Goal: Information Seeking & Learning: Check status

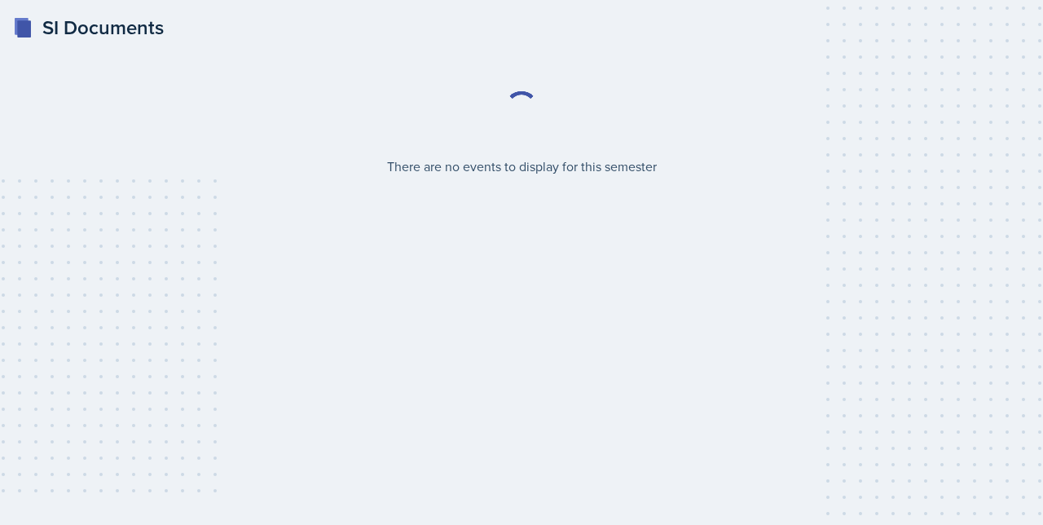
select select "2bed604d-1099-4043-b1bc-2365e8740244"
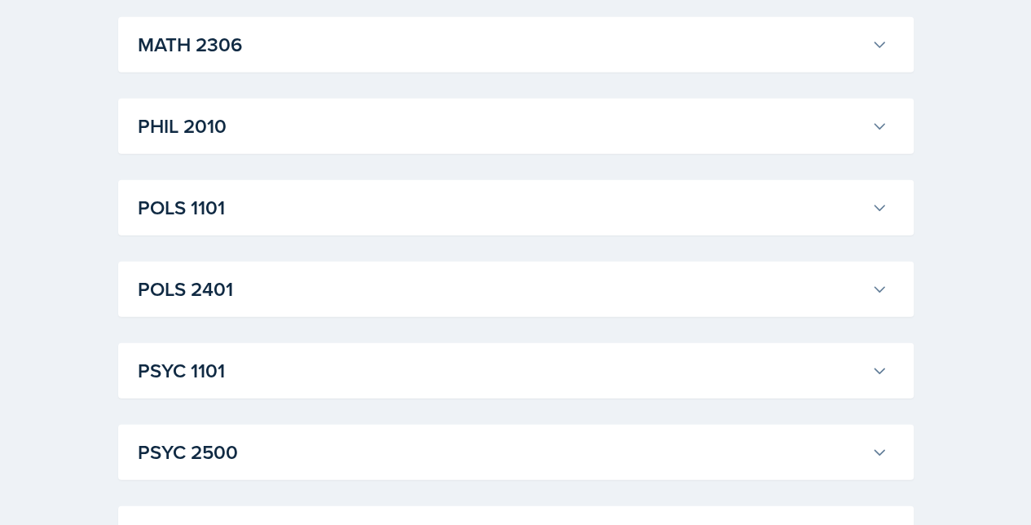
click at [188, 362] on h3 "PSYC 1101" at bounding box center [501, 370] width 727 height 29
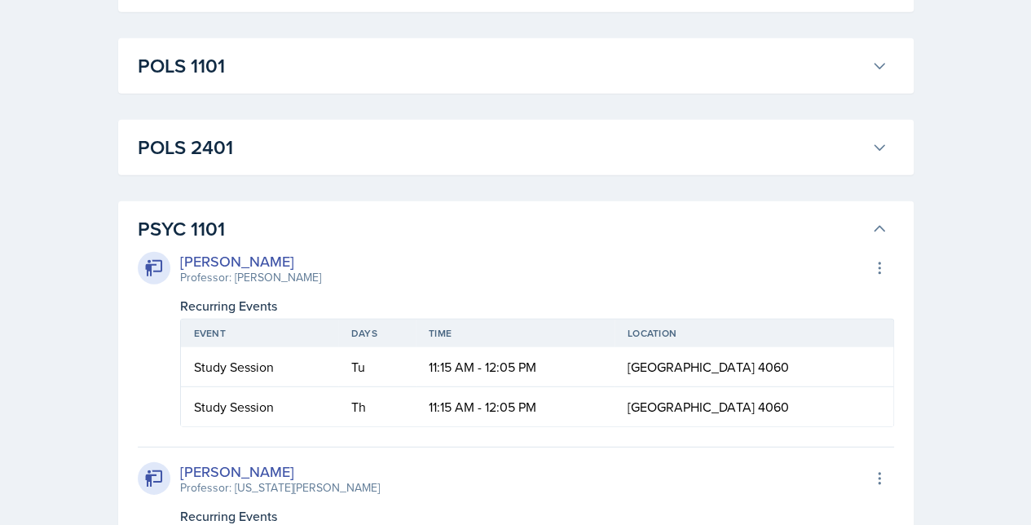
scroll to position [2229, 0]
click at [877, 262] on icon at bounding box center [879, 270] width 16 height 16
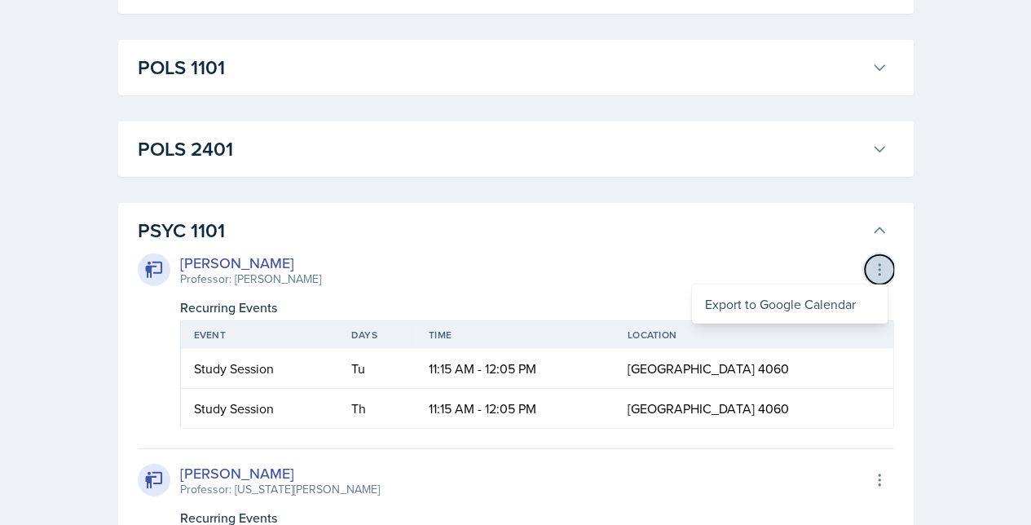
click at [877, 262] on icon at bounding box center [879, 270] width 16 height 16
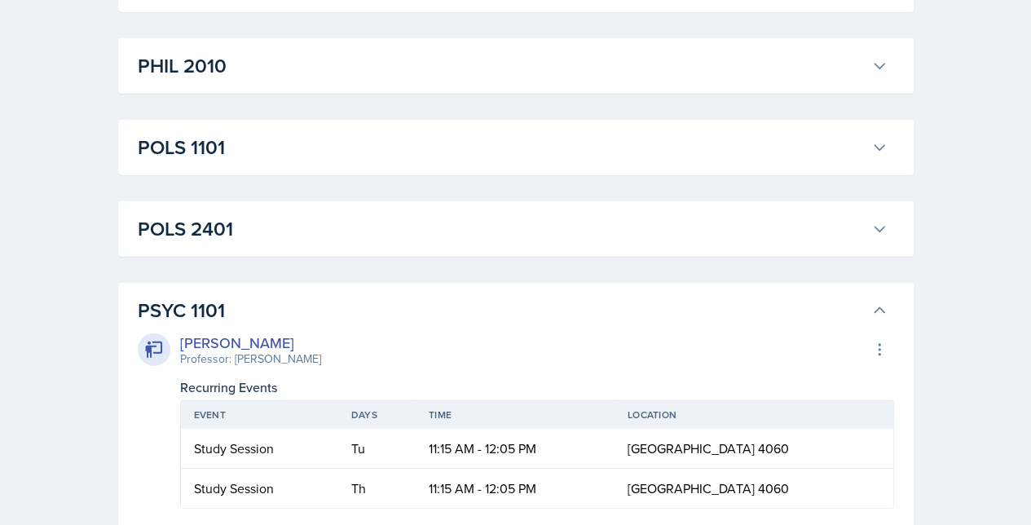
scroll to position [2147, 0]
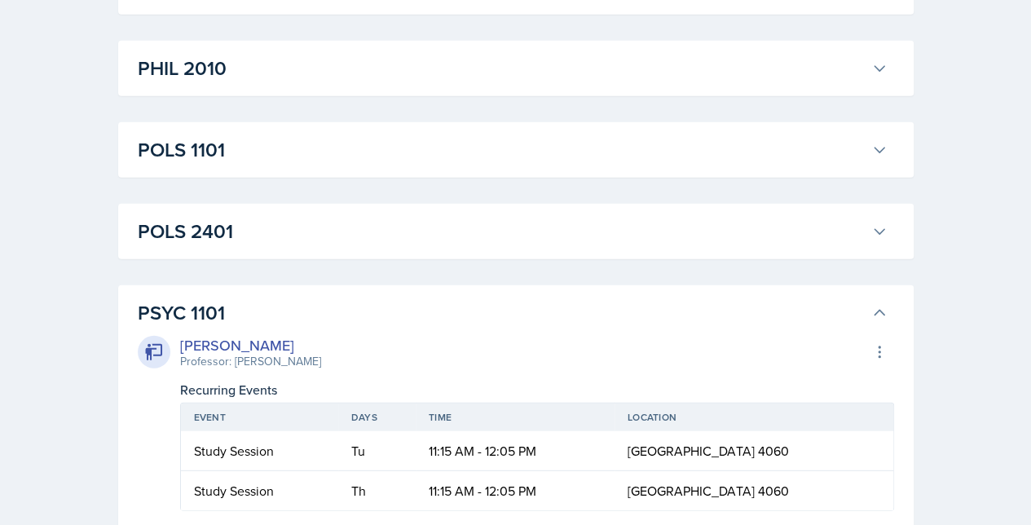
click at [361, 303] on h3 "PSYC 1101" at bounding box center [501, 312] width 727 height 29
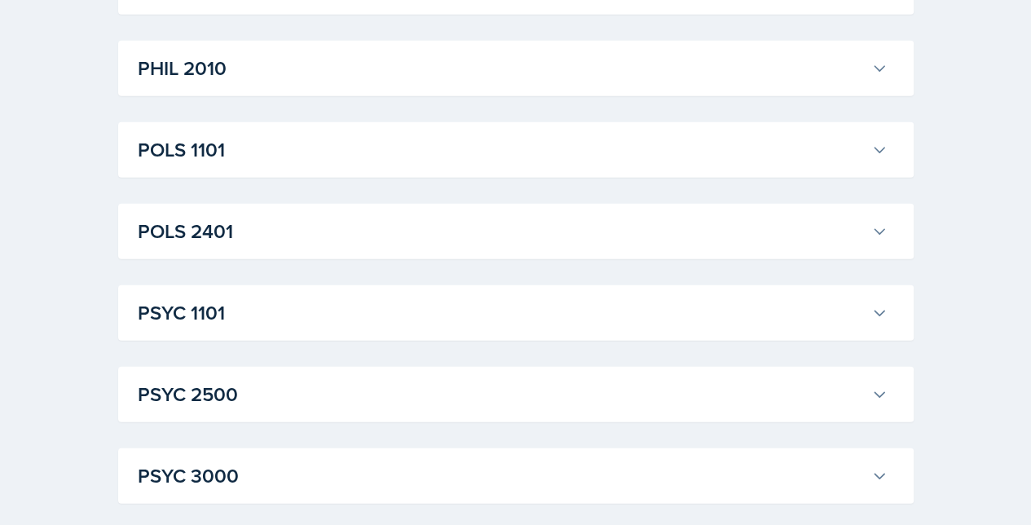
click at [360, 302] on h3 "PSYC 1101" at bounding box center [501, 312] width 727 height 29
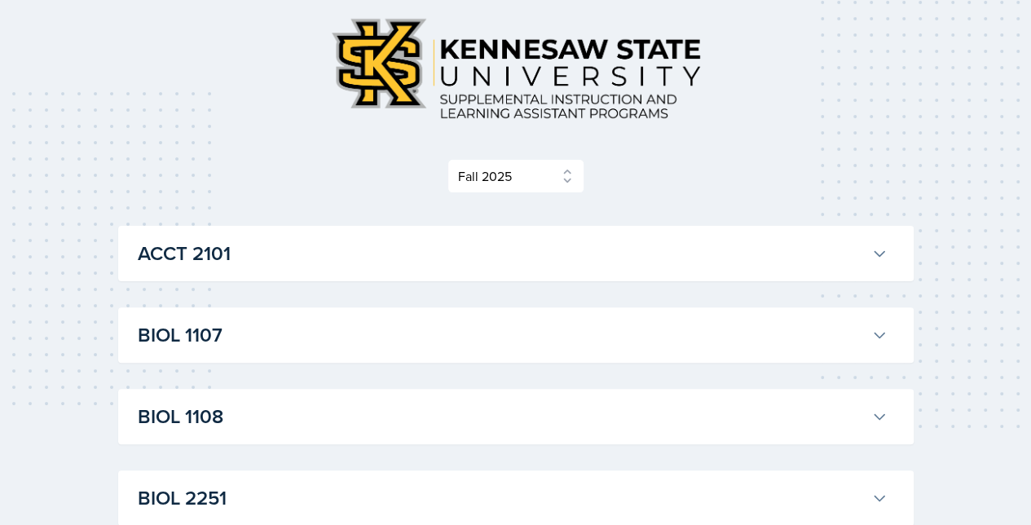
scroll to position [0, 0]
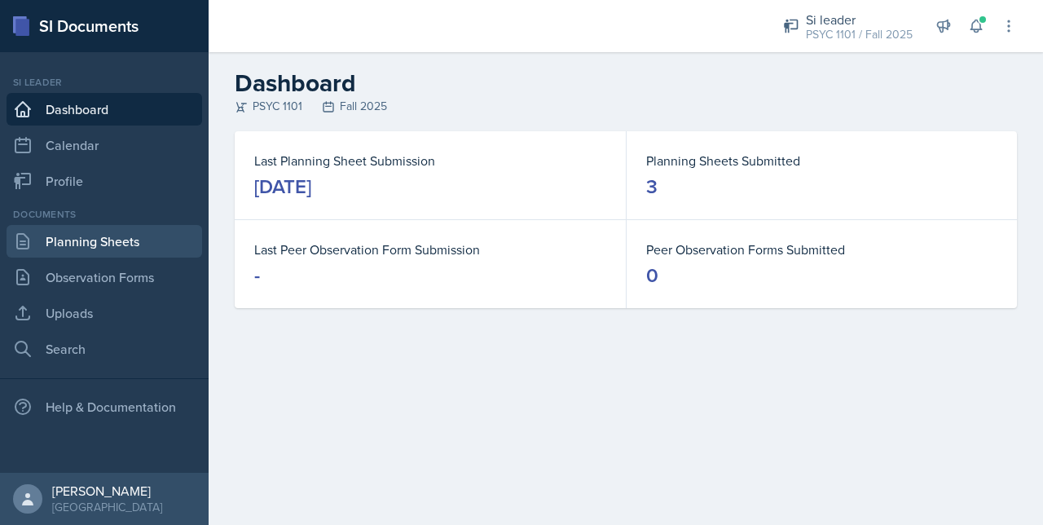
click at [95, 231] on link "Planning Sheets" at bounding box center [105, 241] width 196 height 33
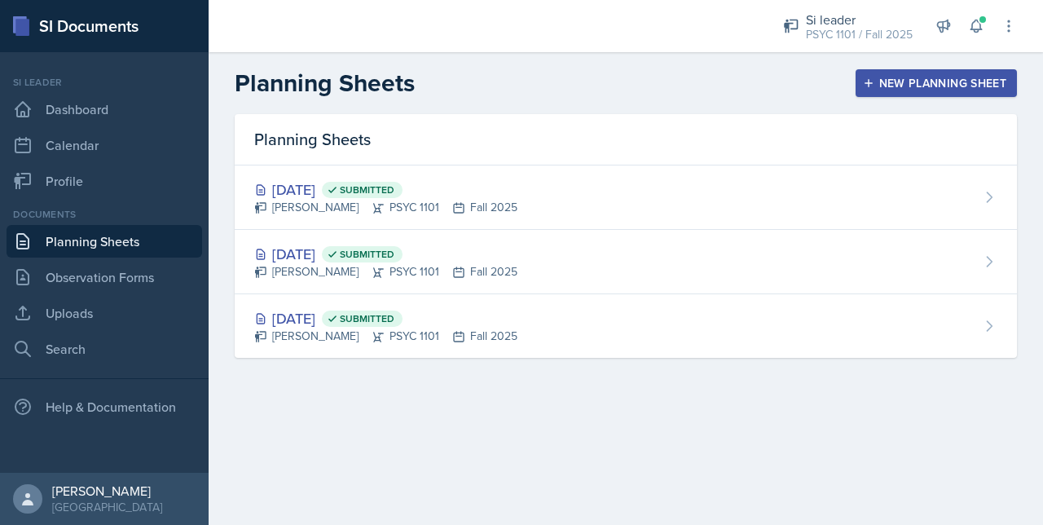
click at [382, 160] on div "Planning Sheets" at bounding box center [626, 139] width 782 height 51
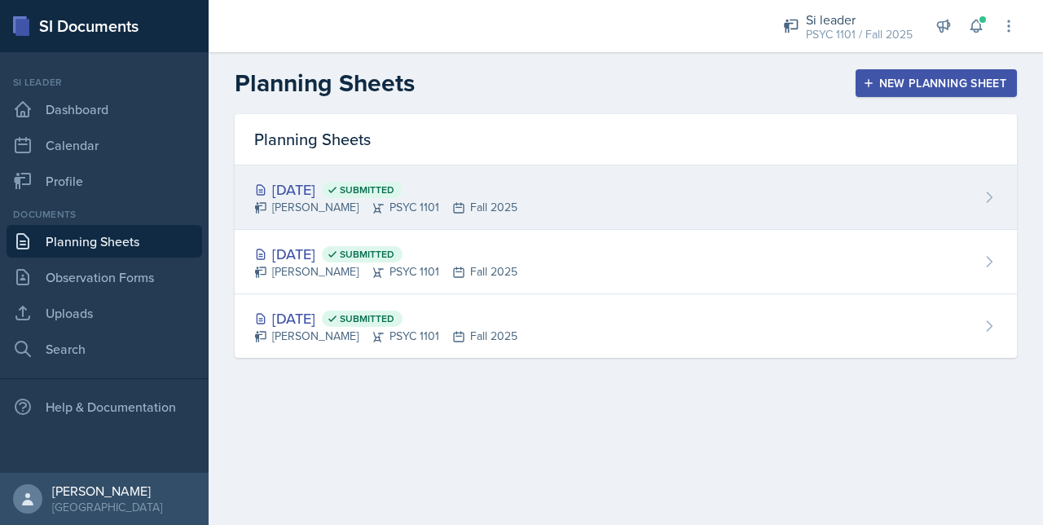
click at [382, 174] on div "[DATE] Submitted [PERSON_NAME] PSYC 1101 Fall 2025" at bounding box center [626, 197] width 782 height 64
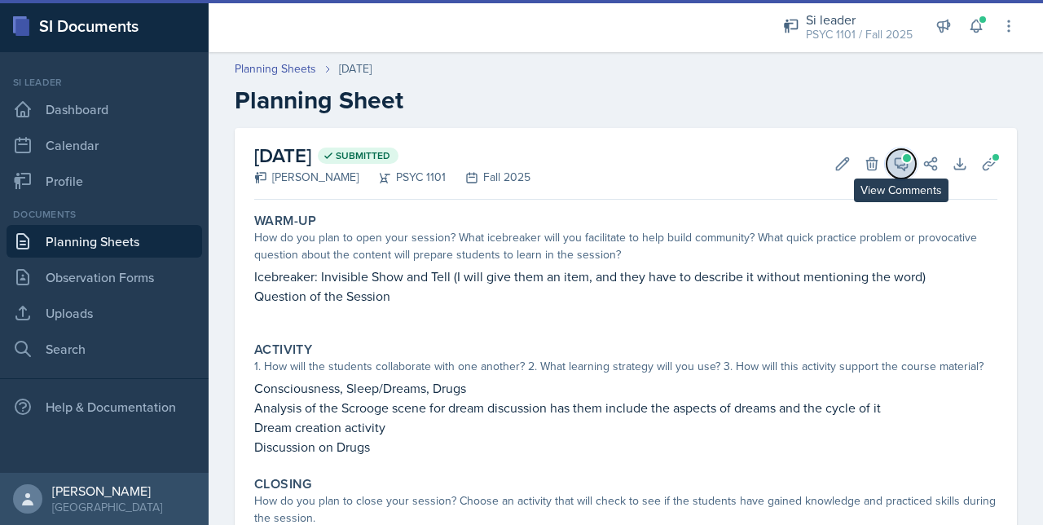
click at [893, 171] on icon at bounding box center [901, 164] width 16 height 16
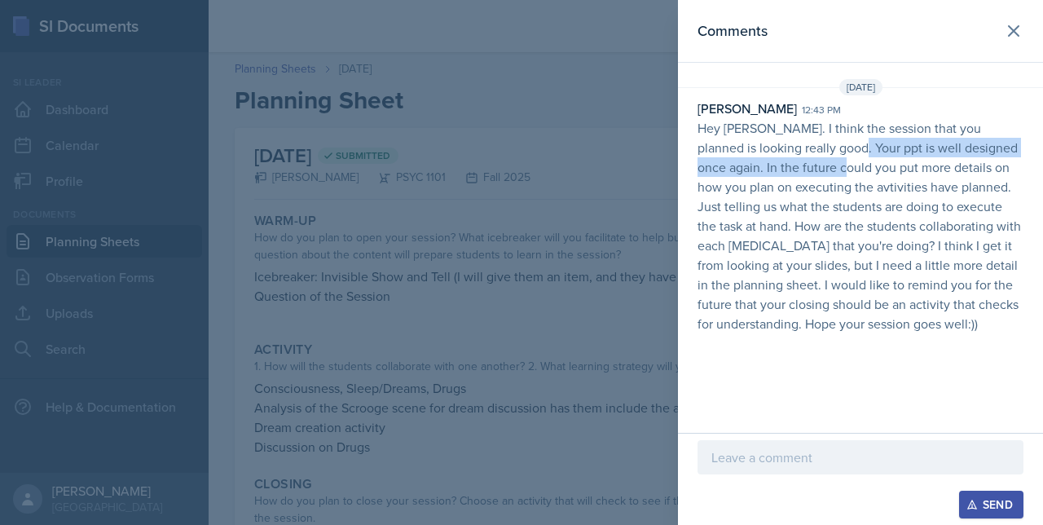
drag, startPoint x: 837, startPoint y: 139, endPoint x: 848, endPoint y: 172, distance: 35.1
click at [848, 172] on p "Hey [PERSON_NAME]. I think the session that you planned is looking really good.…" at bounding box center [861, 225] width 326 height 215
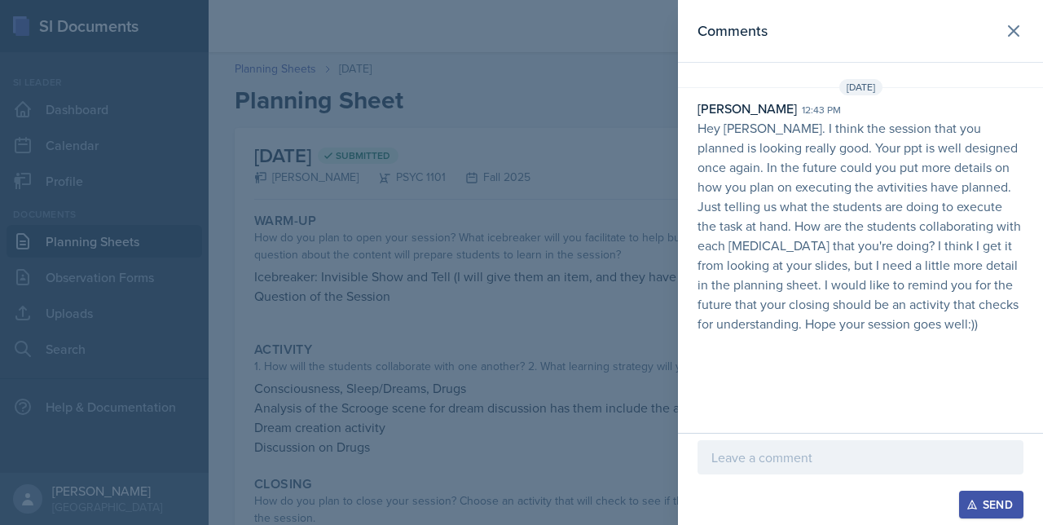
drag, startPoint x: 848, startPoint y: 172, endPoint x: 813, endPoint y: 196, distance: 42.1
click at [813, 196] on p "Hey Artemas. I think the session that you planned is looking really good. Your …" at bounding box center [861, 225] width 326 height 215
drag, startPoint x: 821, startPoint y: 183, endPoint x: 1014, endPoint y: 319, distance: 236.1
click at [1014, 319] on p "Hey Artemas. I think the session that you planned is looking really good. Your …" at bounding box center [861, 225] width 326 height 215
drag, startPoint x: 1014, startPoint y: 319, endPoint x: 934, endPoint y: 345, distance: 83.8
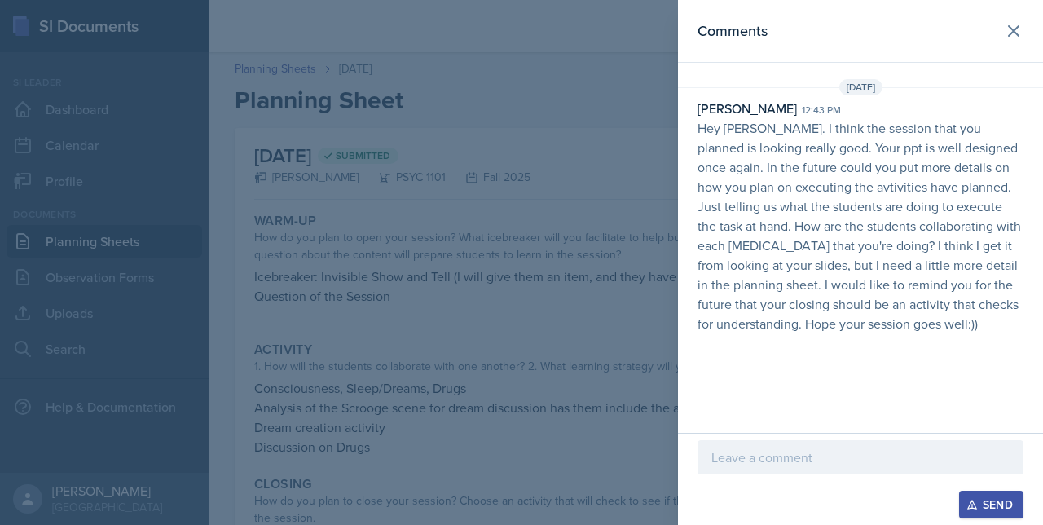
click at [934, 345] on div "Comments Aug 26th, 2025 McKenzie King 12:43 pm Hey Artemas. I think the session…" at bounding box center [860, 216] width 365 height 433
click at [892, 337] on div "Aug 26th, 2025 McKenzie King 12:43 pm Hey Artemas. I think the session that you…" at bounding box center [860, 209] width 365 height 261
click at [1013, 33] on icon at bounding box center [1014, 31] width 20 height 20
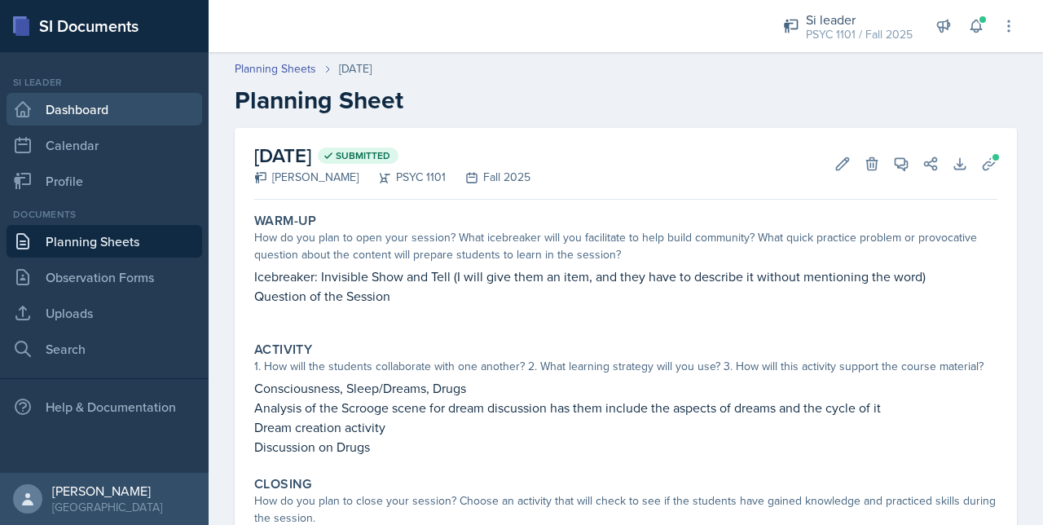
click at [146, 105] on link "Dashboard" at bounding box center [105, 109] width 196 height 33
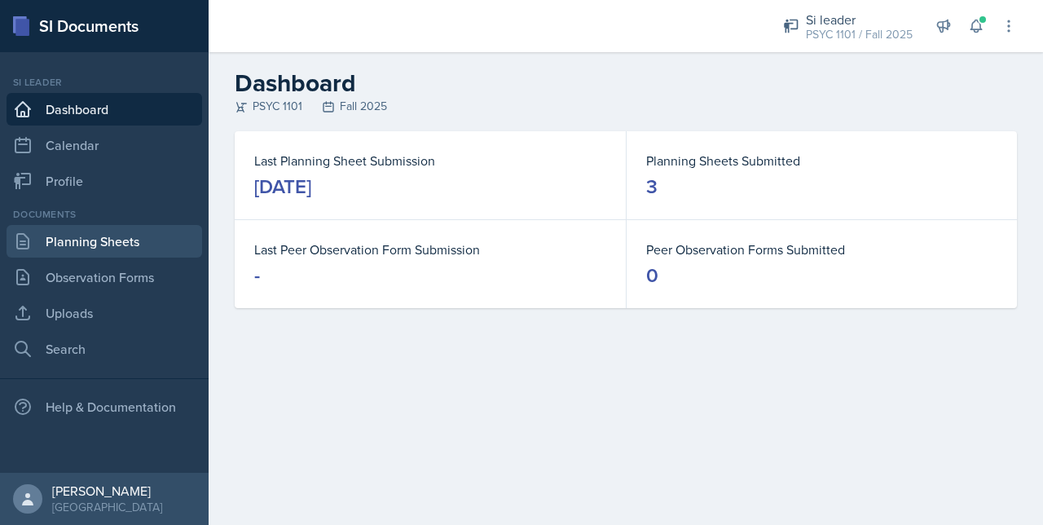
click at [86, 253] on link "Planning Sheets" at bounding box center [105, 241] width 196 height 33
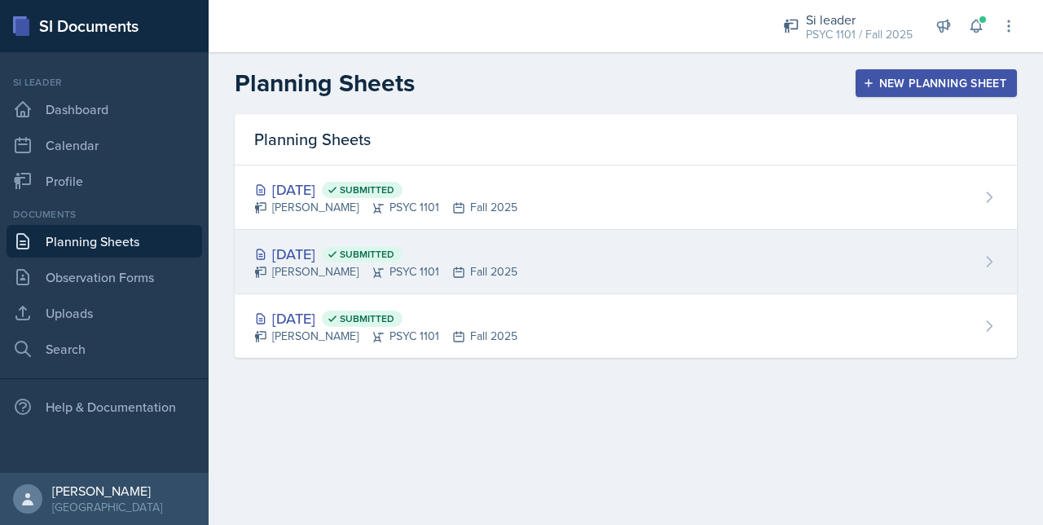
click at [335, 253] on div "Aug 25th, 2025 Submitted" at bounding box center [385, 254] width 263 height 22
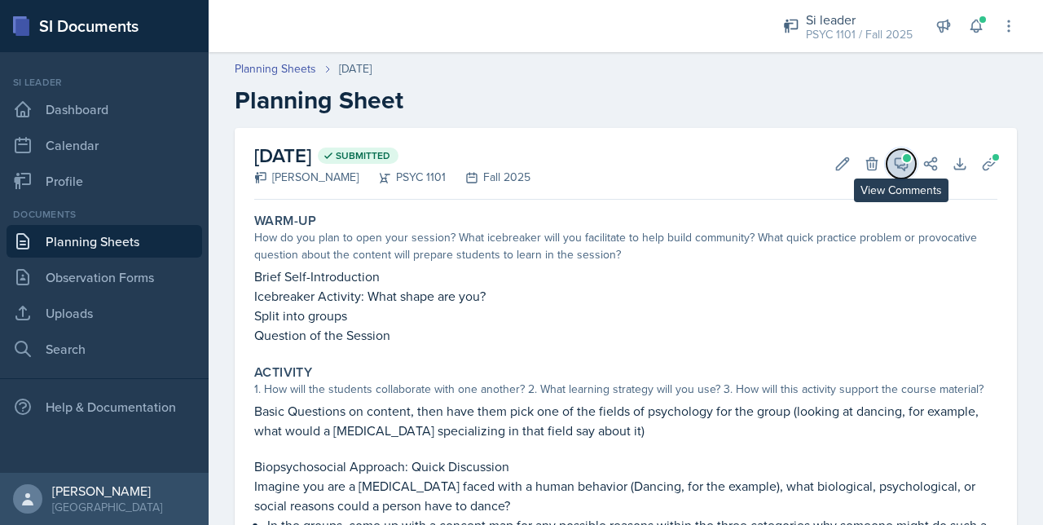
click at [893, 162] on icon at bounding box center [901, 164] width 16 height 16
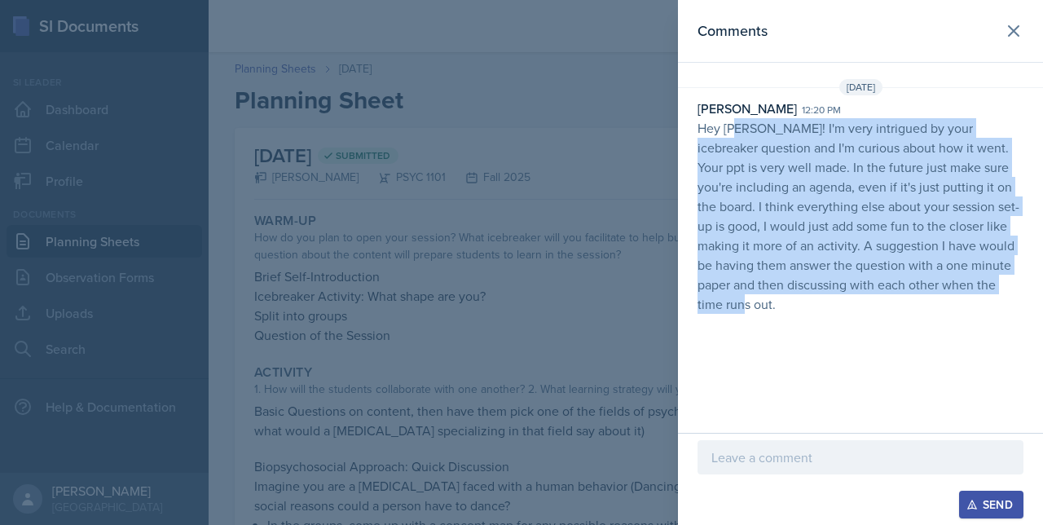
drag, startPoint x: 735, startPoint y: 134, endPoint x: 795, endPoint y: 306, distance: 182.0
click at [795, 306] on p "Hey Artemas! I'm very intrigued by your icebreaker question and I'm curious abo…" at bounding box center [861, 216] width 326 height 196
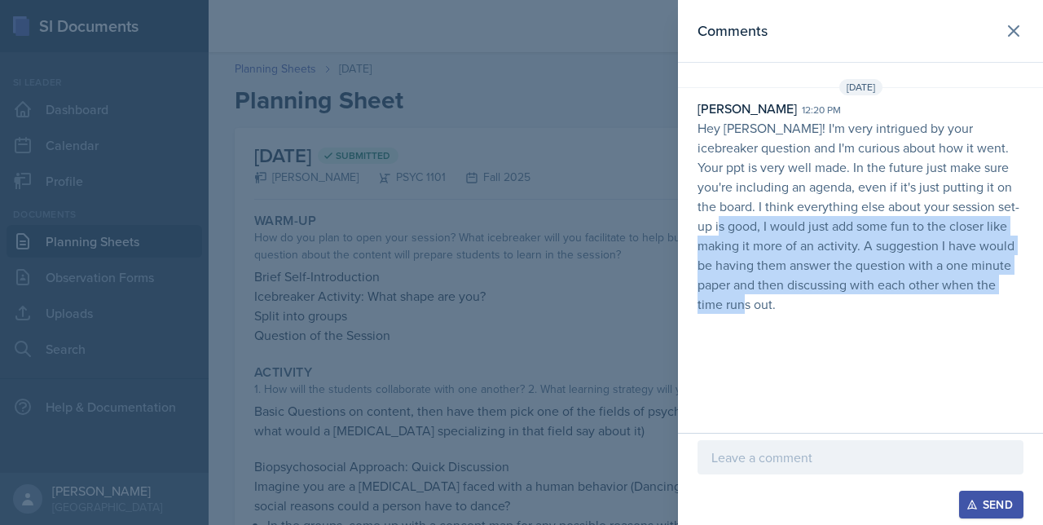
drag, startPoint x: 738, startPoint y: 224, endPoint x: 795, endPoint y: 306, distance: 99.5
click at [795, 306] on p "Hey Artemas! I'm very intrigued by your icebreaker question and I'm curious abo…" at bounding box center [861, 216] width 326 height 196
drag, startPoint x: 795, startPoint y: 306, endPoint x: 851, endPoint y: 311, distance: 56.4
click at [851, 311] on p "Hey Artemas! I'm very intrigued by your icebreaker question and I'm curious abo…" at bounding box center [861, 216] width 326 height 196
click at [864, 297] on p "Hey Artemas! I'm very intrigued by your icebreaker question and I'm curious abo…" at bounding box center [861, 216] width 326 height 196
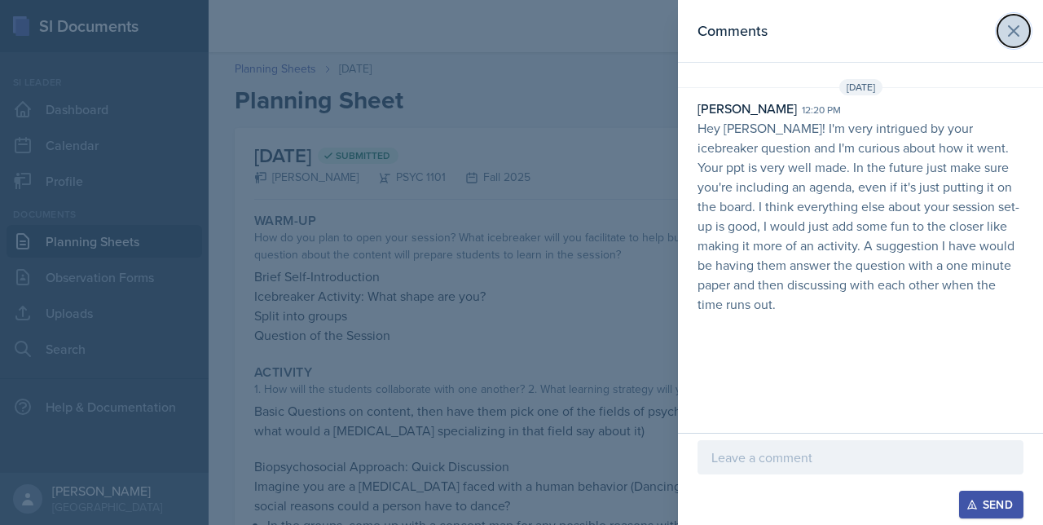
click at [1015, 24] on icon at bounding box center [1014, 31] width 20 height 20
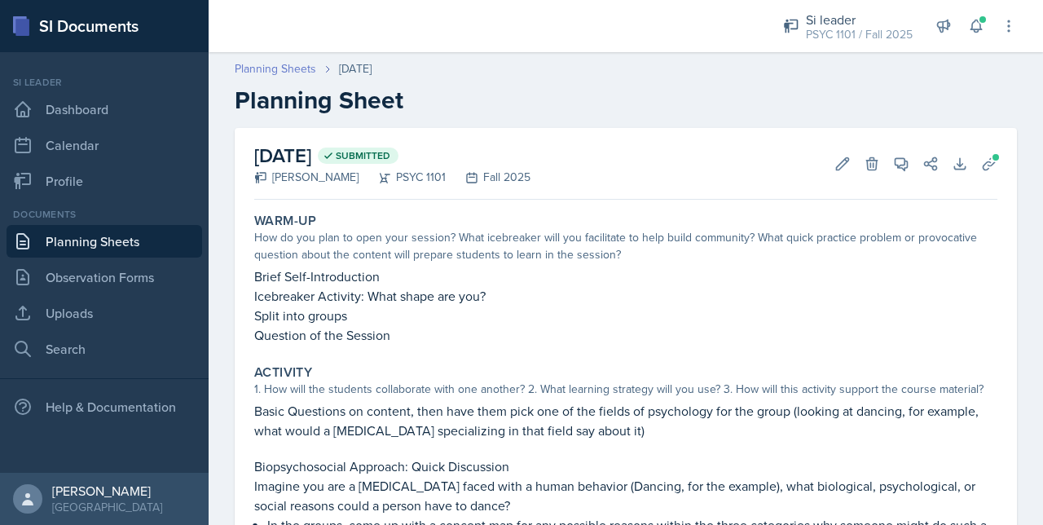
click at [271, 66] on link "Planning Sheets" at bounding box center [275, 68] width 81 height 17
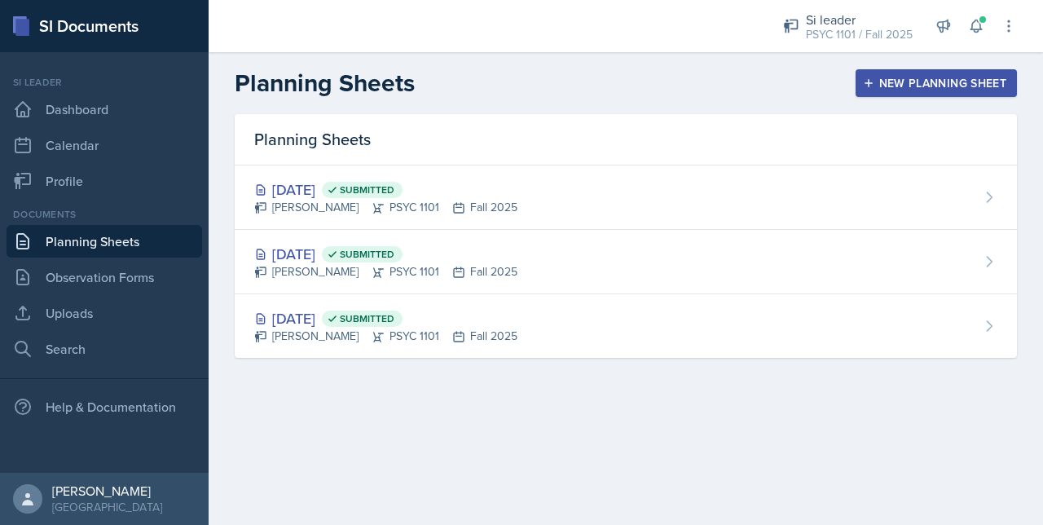
click at [411, 372] on div "Planning Sheets Aug 27th, 2025 Submitted Artemas Souder PSYC 1101 Fall 2025 Aug…" at bounding box center [626, 255] width 835 height 283
